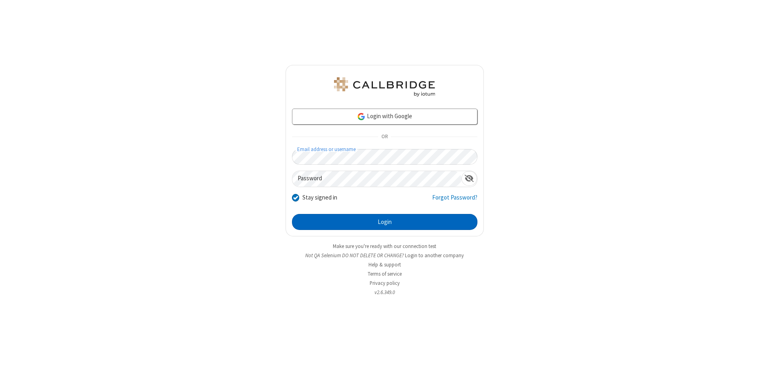
click at [384, 222] on button "Login" at bounding box center [384, 222] width 185 height 16
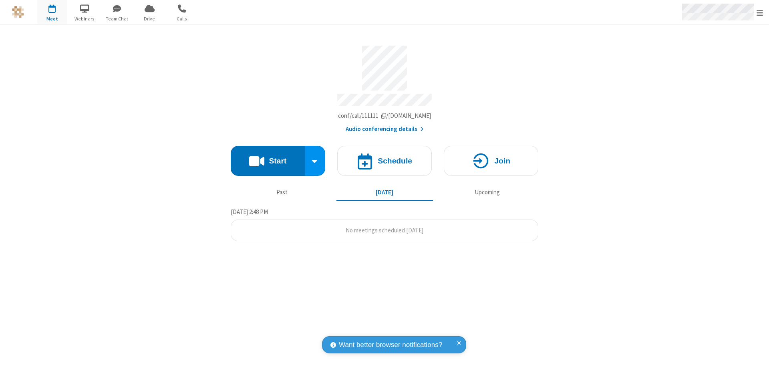
click at [759, 12] on span "Open menu" at bounding box center [759, 13] width 6 height 8
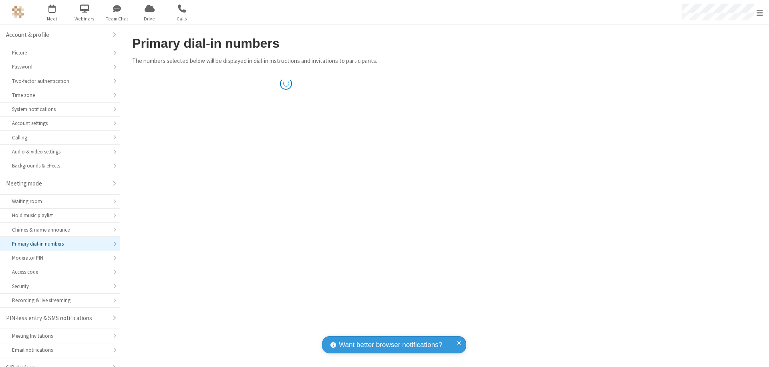
scroll to position [11, 0]
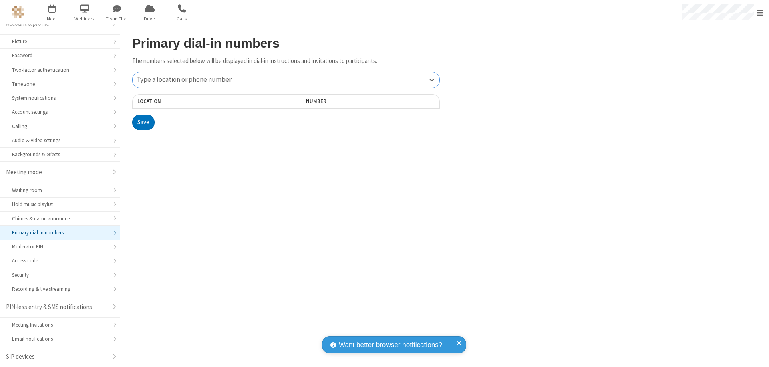
click at [286, 80] on div "Type a location or phone number" at bounding box center [285, 80] width 307 height 16
type input "[PHONE_NUMBER]"
